Goal: Transaction & Acquisition: Obtain resource

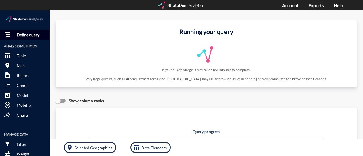
click p "Define query"
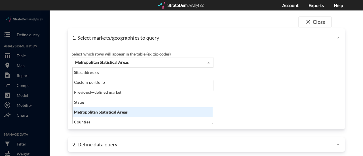
click span "Metropolitan Statistical Areas"
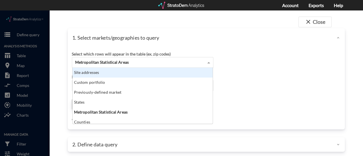
scroll to position [52, 137]
click div "Site addresses"
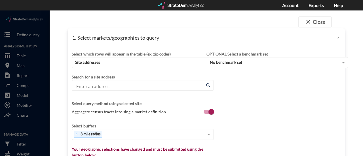
click div "Select which rows will appear in the table (ex. zip codes) Site addresses Selec…"
click input "Enter an address"
paste input "[STREET_ADDRESS][US_STATE]"
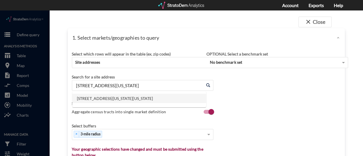
click li "[STREET_ADDRESS][US_STATE][US_STATE]"
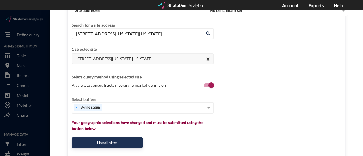
scroll to position [52, 0]
type input "[STREET_ADDRESS][US_STATE][US_STATE]"
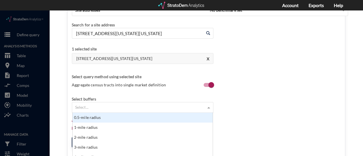
click span
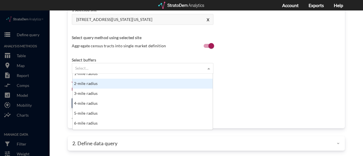
scroll to position [15, 0]
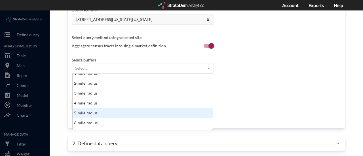
click div "5-mile radius"
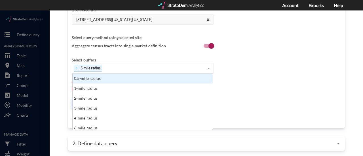
scroll to position [52, 137]
drag, startPoint x: 209, startPoint y: 58, endPoint x: 146, endPoint y: 106, distance: 79.1
click div "× 5-mile radius 0.5-mile radius 1-mile radius 2-mile radius 3-mile radius 4-mil…"
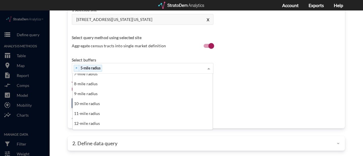
scroll to position [65, 0]
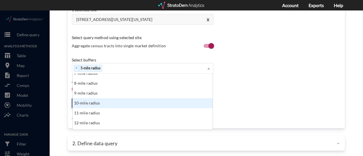
click div "10-mile radius"
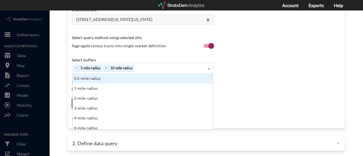
scroll to position [52, 137]
drag, startPoint x: 208, startPoint y: 58, endPoint x: 167, endPoint y: 101, distance: 59.6
click div "× 5-mile radius × 10-mile radius 0.5-mile radius 1-mile radius 2-mile radius 3-…"
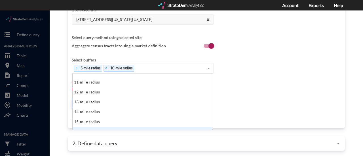
scroll to position [92, 0]
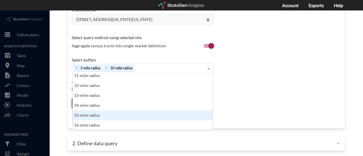
click div "15-mile radius"
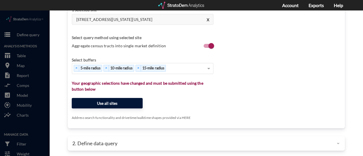
click button "Use all sites"
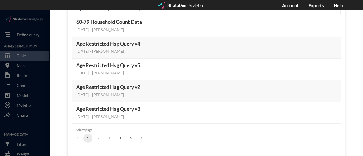
scroll to position [91, 0]
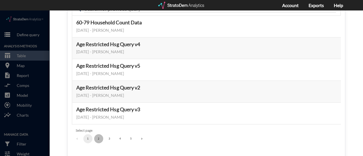
click button "2"
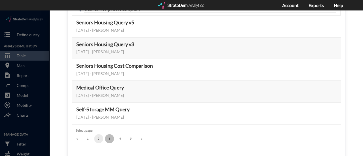
click button "3"
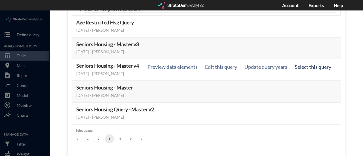
click button "Select this query"
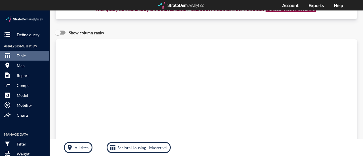
scroll to position [0, 0]
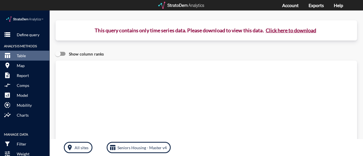
click button "Click here to download"
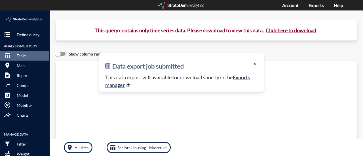
click button "Click here to download"
click link "Exports manager"
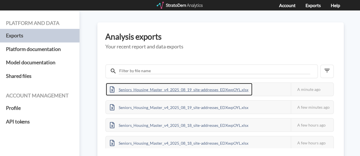
click at [156, 91] on div "Seniors_Housing_Master_v4_2025_08_19_site-addresses_EDXwpOYL.xlsx" at bounding box center [179, 89] width 146 height 13
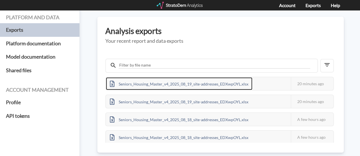
scroll to position [12, 0]
